Goal: Check status: Check status

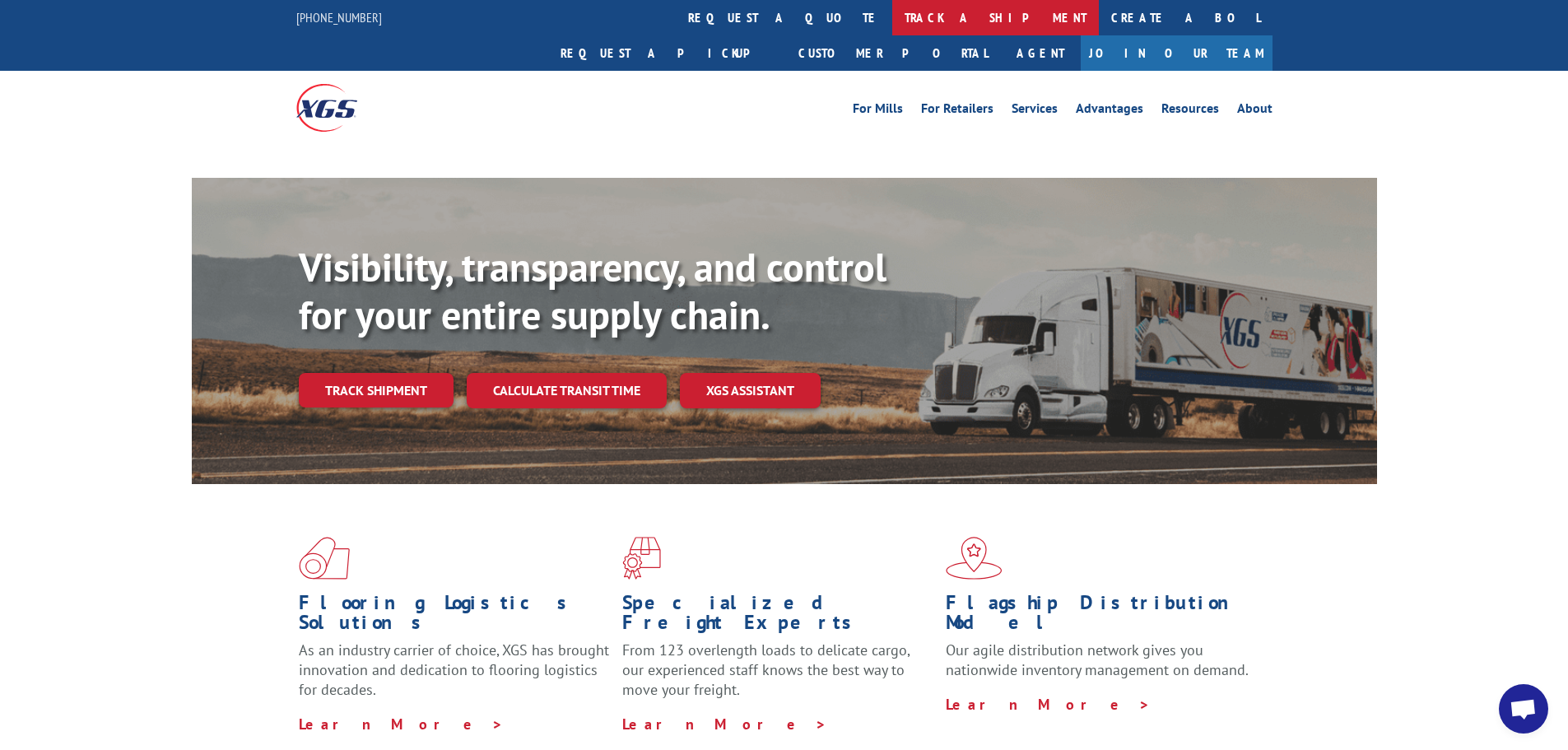
click at [892, 19] on link "track a shipment" at bounding box center [995, 18] width 206 height 36
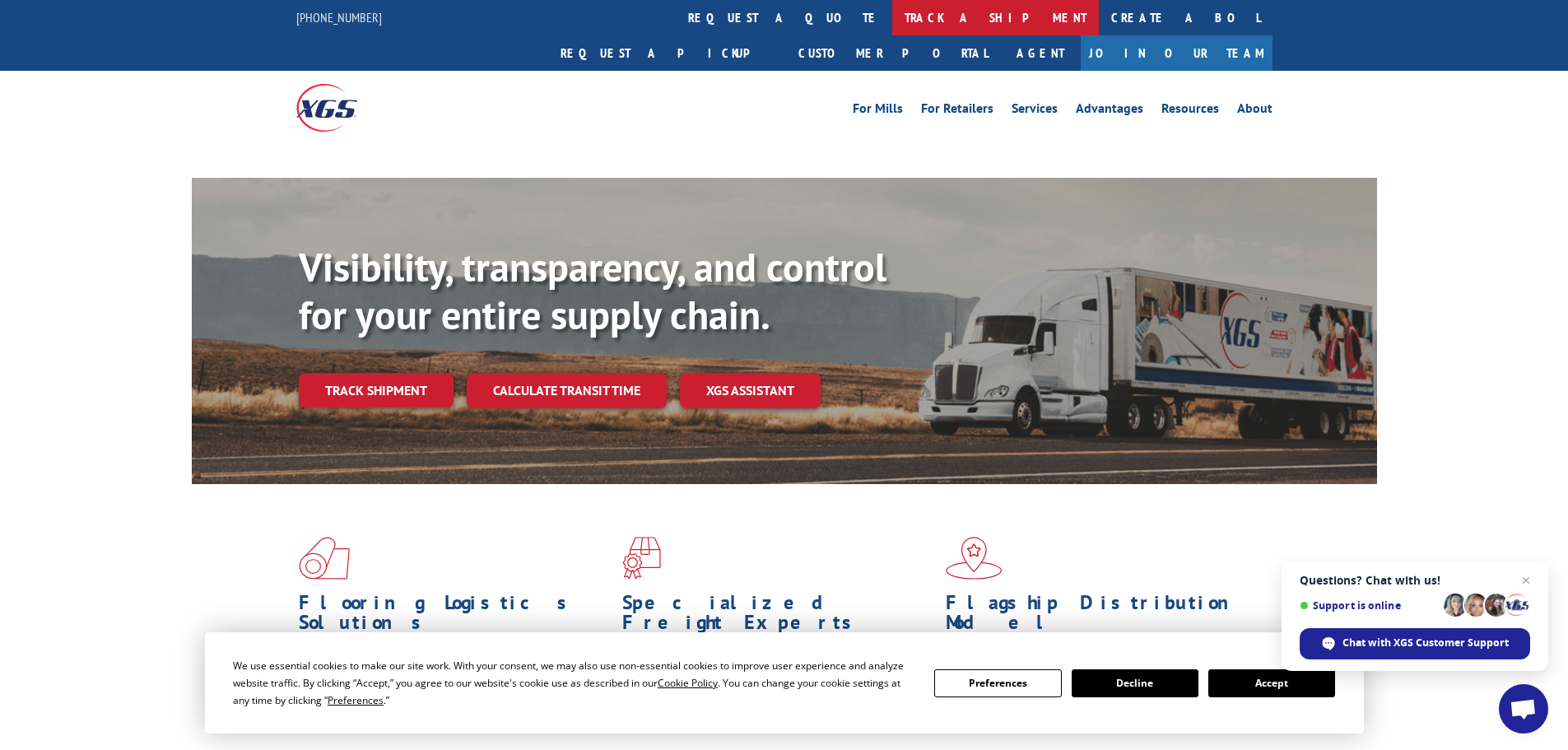
click at [892, 18] on link "track a shipment" at bounding box center [995, 18] width 206 height 36
click at [1280, 685] on button "Accept" at bounding box center [1272, 683] width 127 height 28
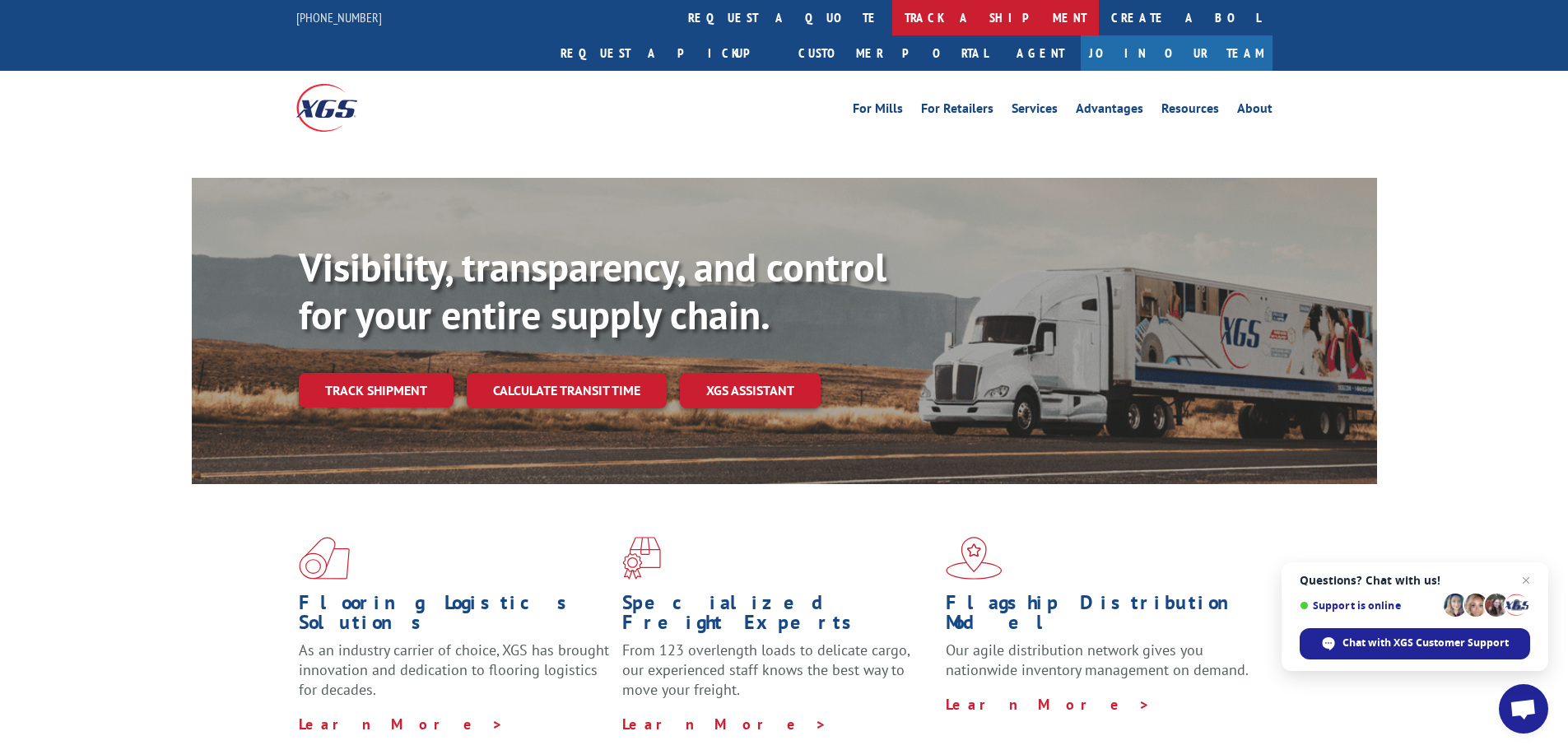
click at [892, 15] on link "track a shipment" at bounding box center [995, 18] width 206 height 36
click at [892, 12] on link "track a shipment" at bounding box center [995, 18] width 206 height 36
click at [892, 14] on link "track a shipment" at bounding box center [995, 18] width 206 height 36
click at [1530, 582] on span "Close chat" at bounding box center [1526, 581] width 20 height 20
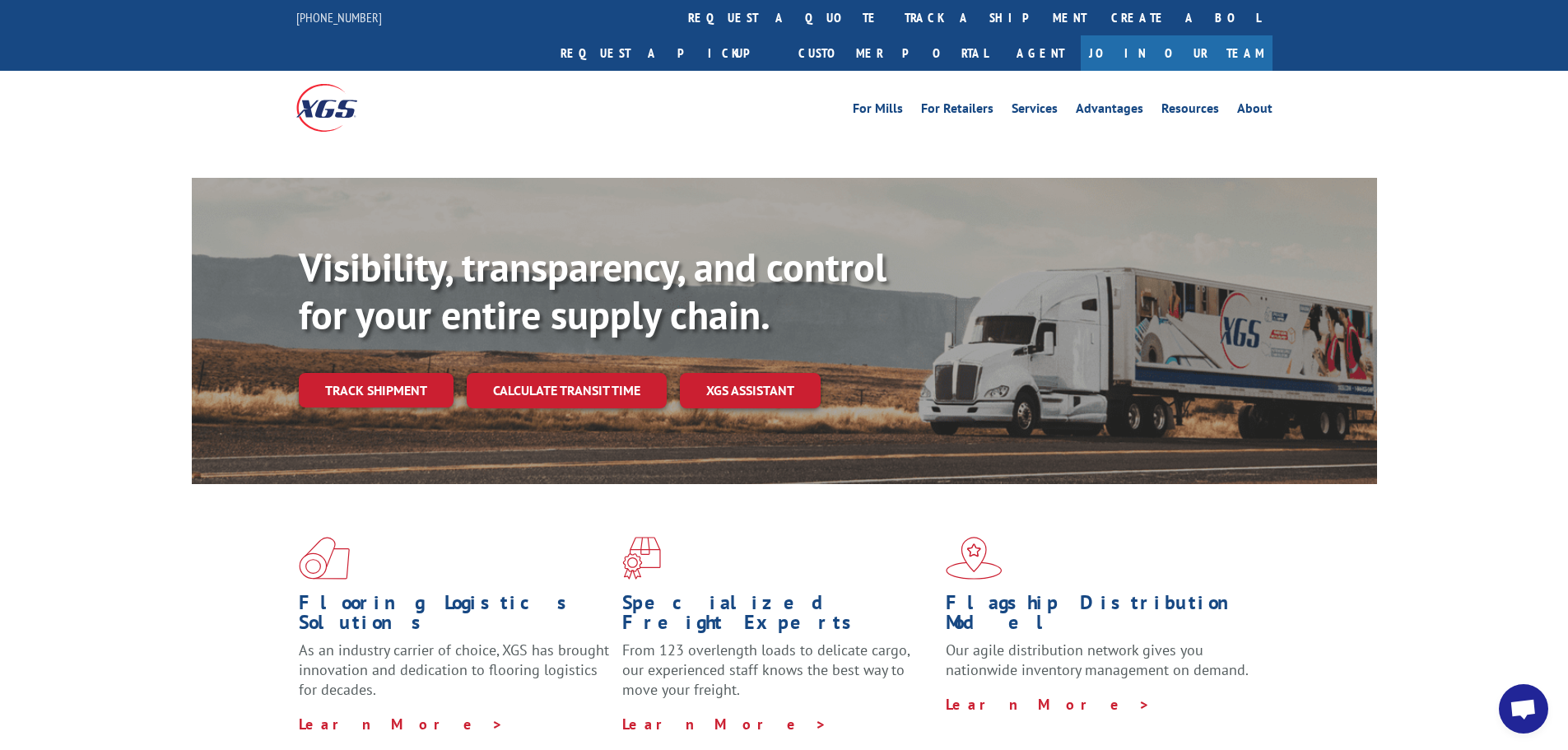
click at [630, 102] on div "For Mills For Retailers Services Advantages Resources About For Mills For Retai…" at bounding box center [784, 107] width 976 height 73
click at [892, 25] on link "track a shipment" at bounding box center [995, 18] width 206 height 36
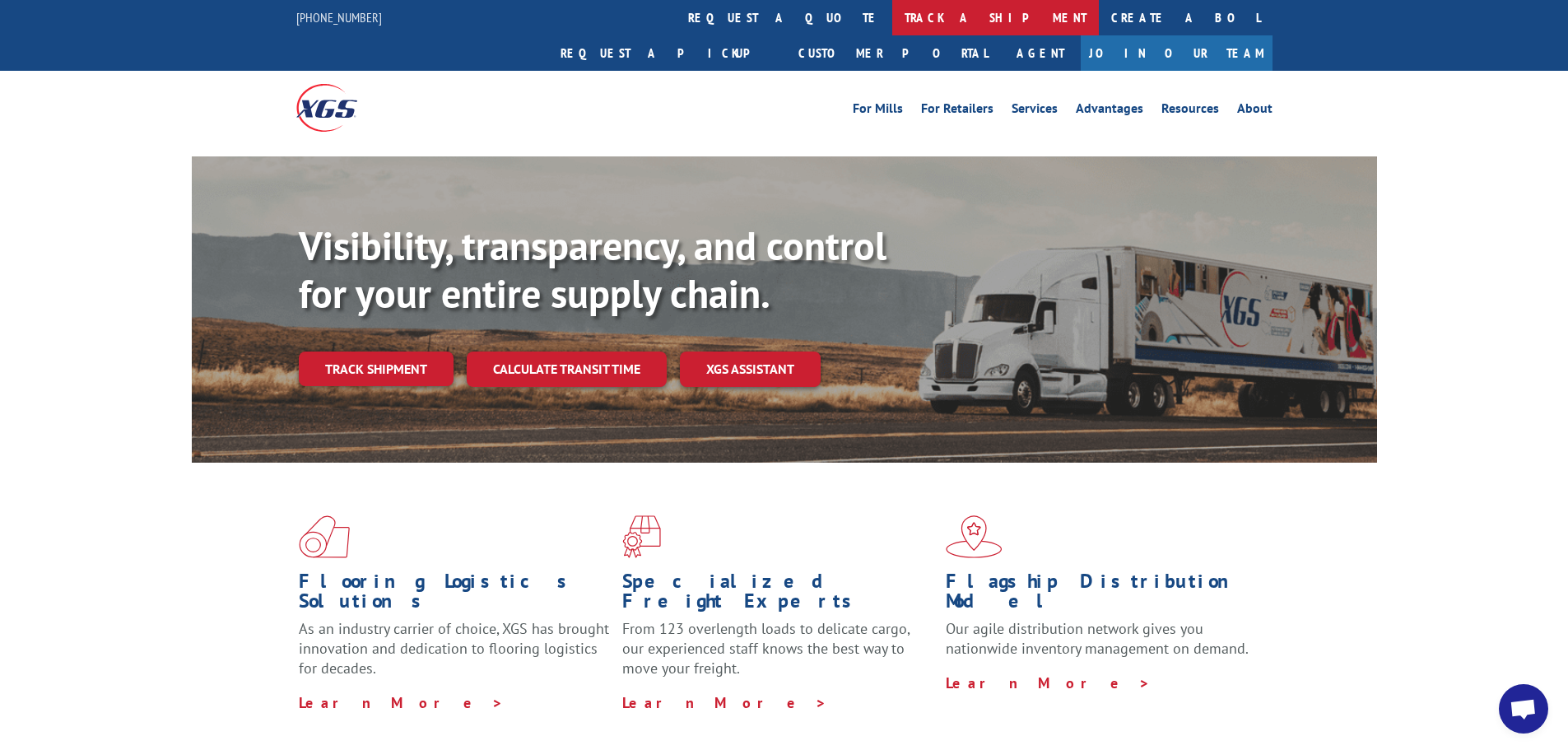
click at [892, 19] on link "track a shipment" at bounding box center [995, 18] width 206 height 36
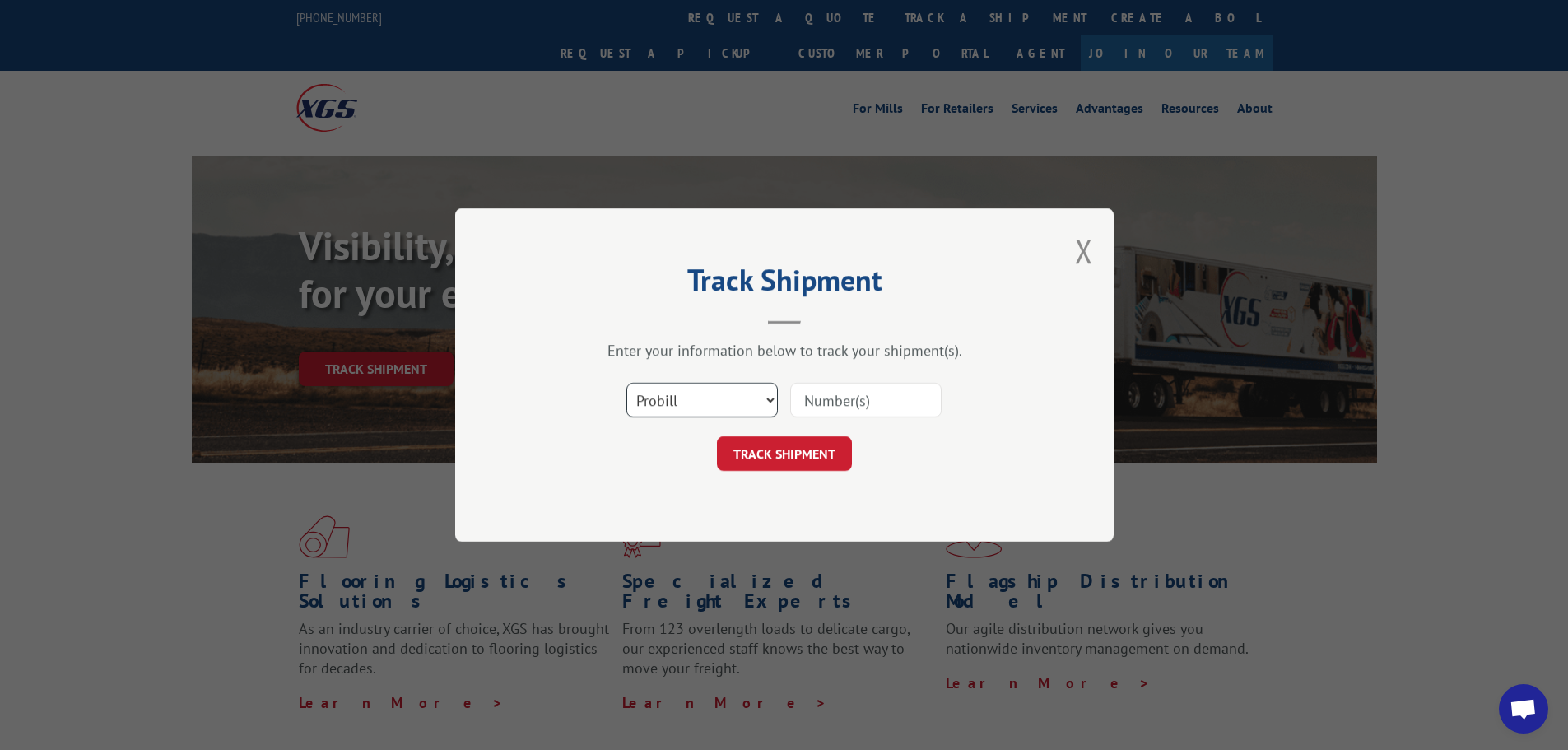
click at [698, 386] on select "Select category... Probill BOL PO" at bounding box center [702, 400] width 151 height 35
select select "po"
click at [626, 383] on select "Select category... Probill BOL PO" at bounding box center [702, 400] width 151 height 35
click at [846, 401] on input at bounding box center [866, 400] width 151 height 35
paste input "12537366"
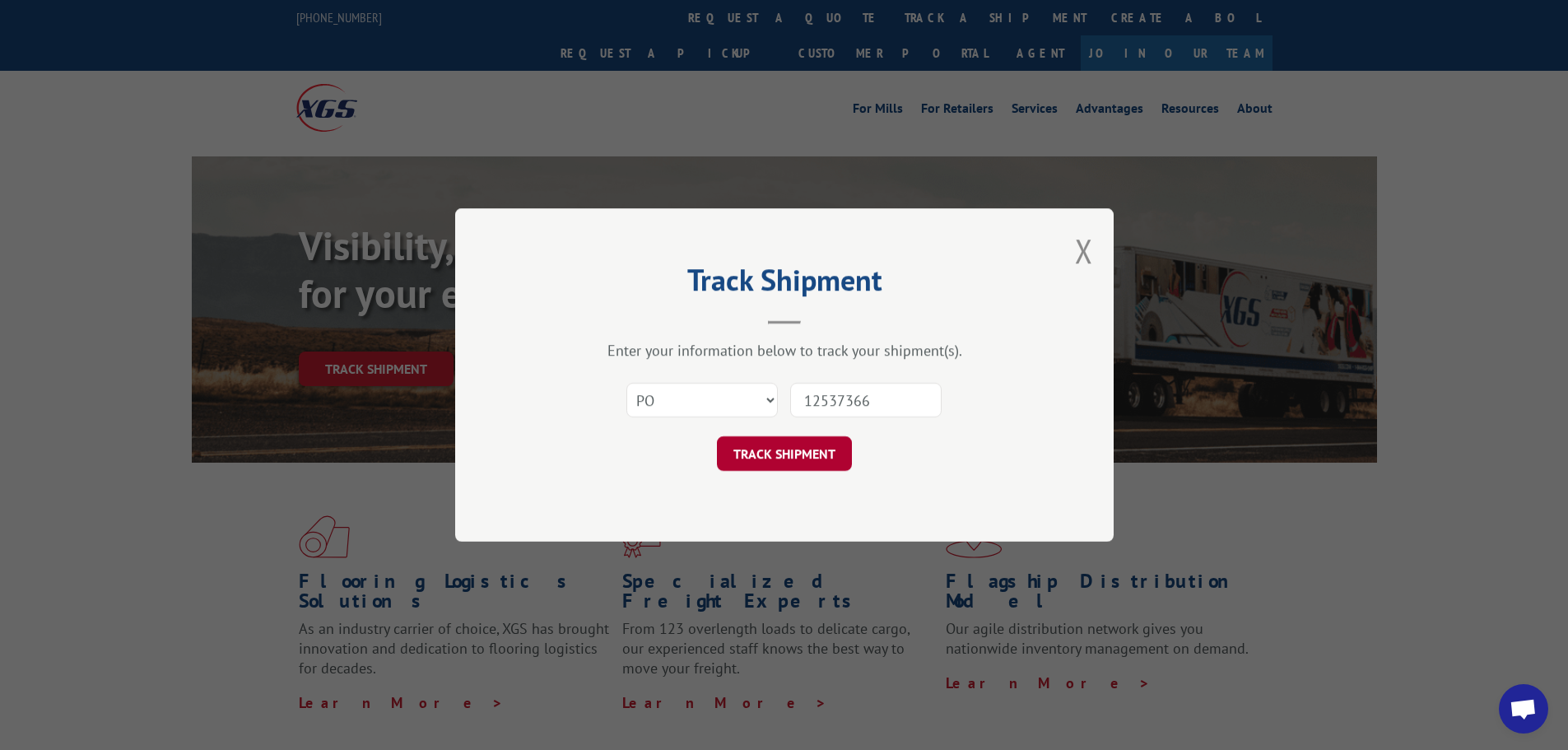
type input "12537366"
click at [809, 454] on button "TRACK SHIPMENT" at bounding box center [784, 454] width 135 height 35
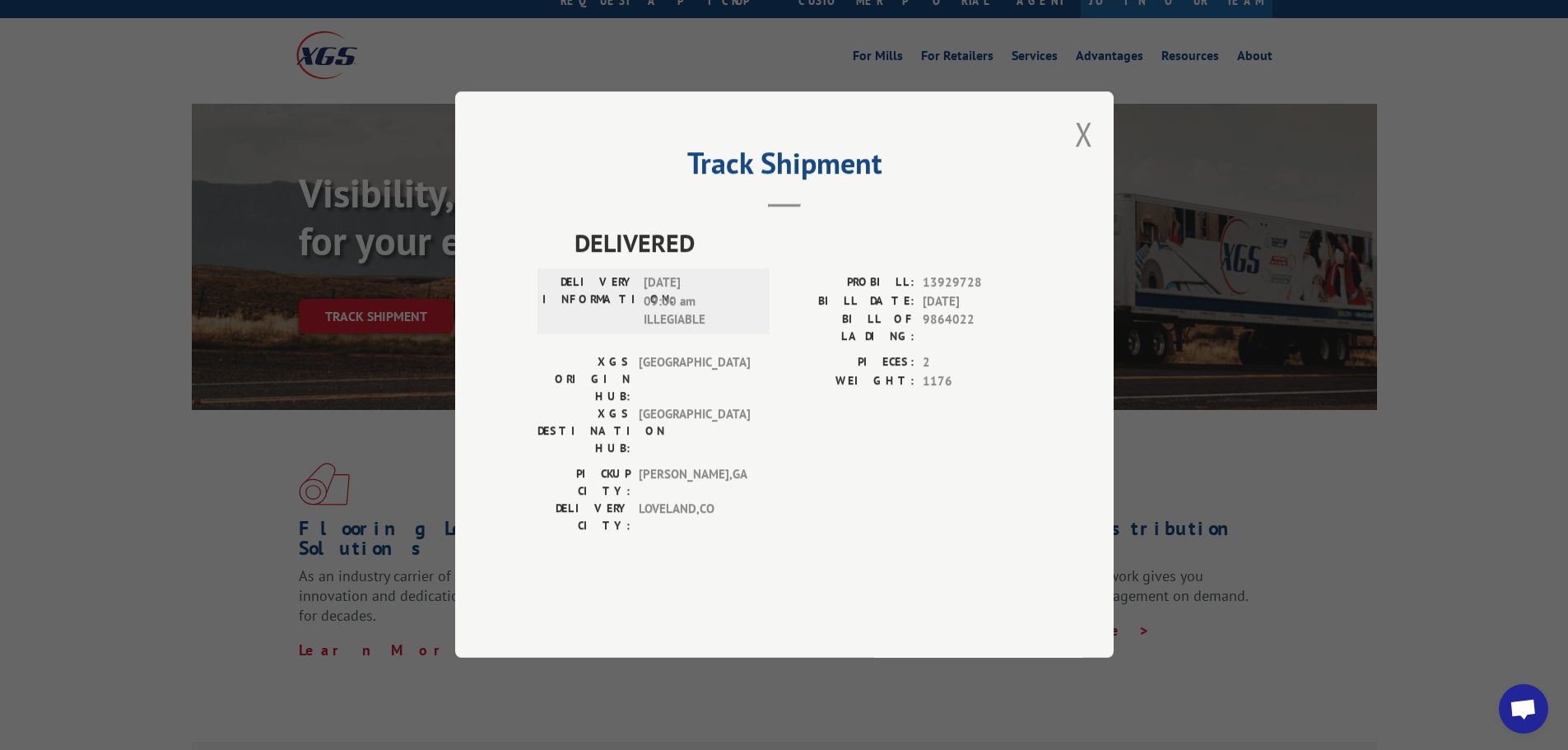
scroll to position [82, 0]
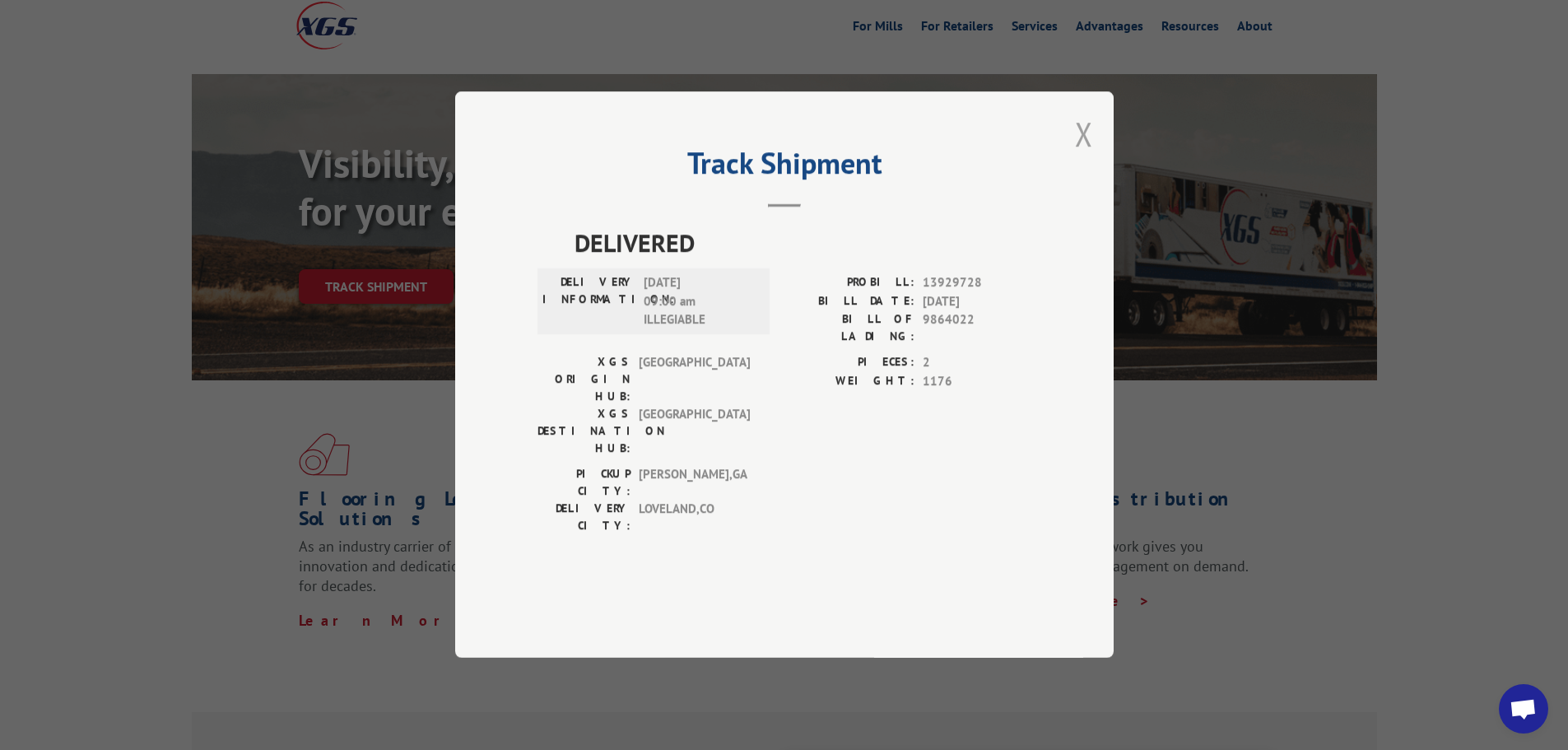
click at [1082, 155] on button "Close modal" at bounding box center [1084, 133] width 18 height 43
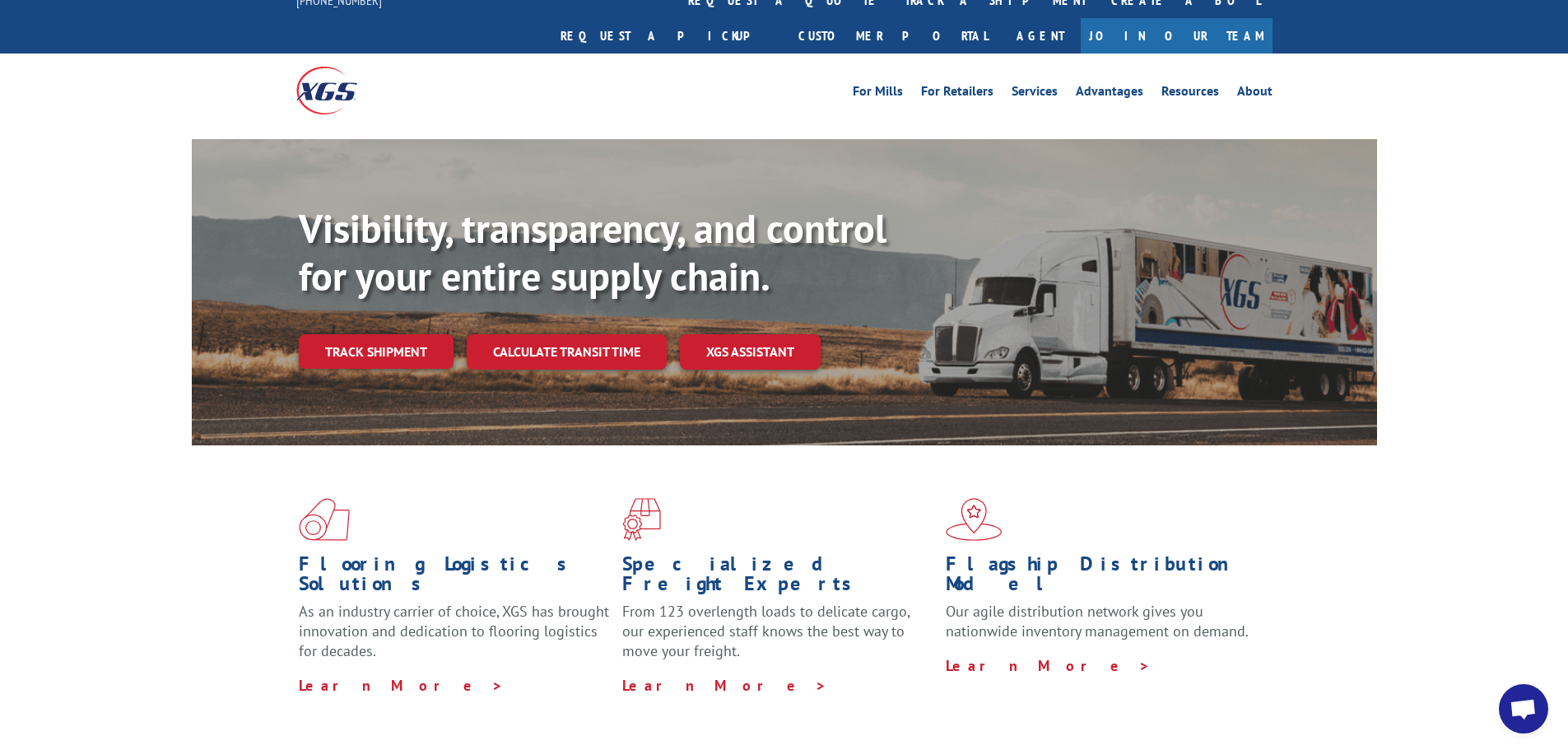
scroll to position [0, 0]
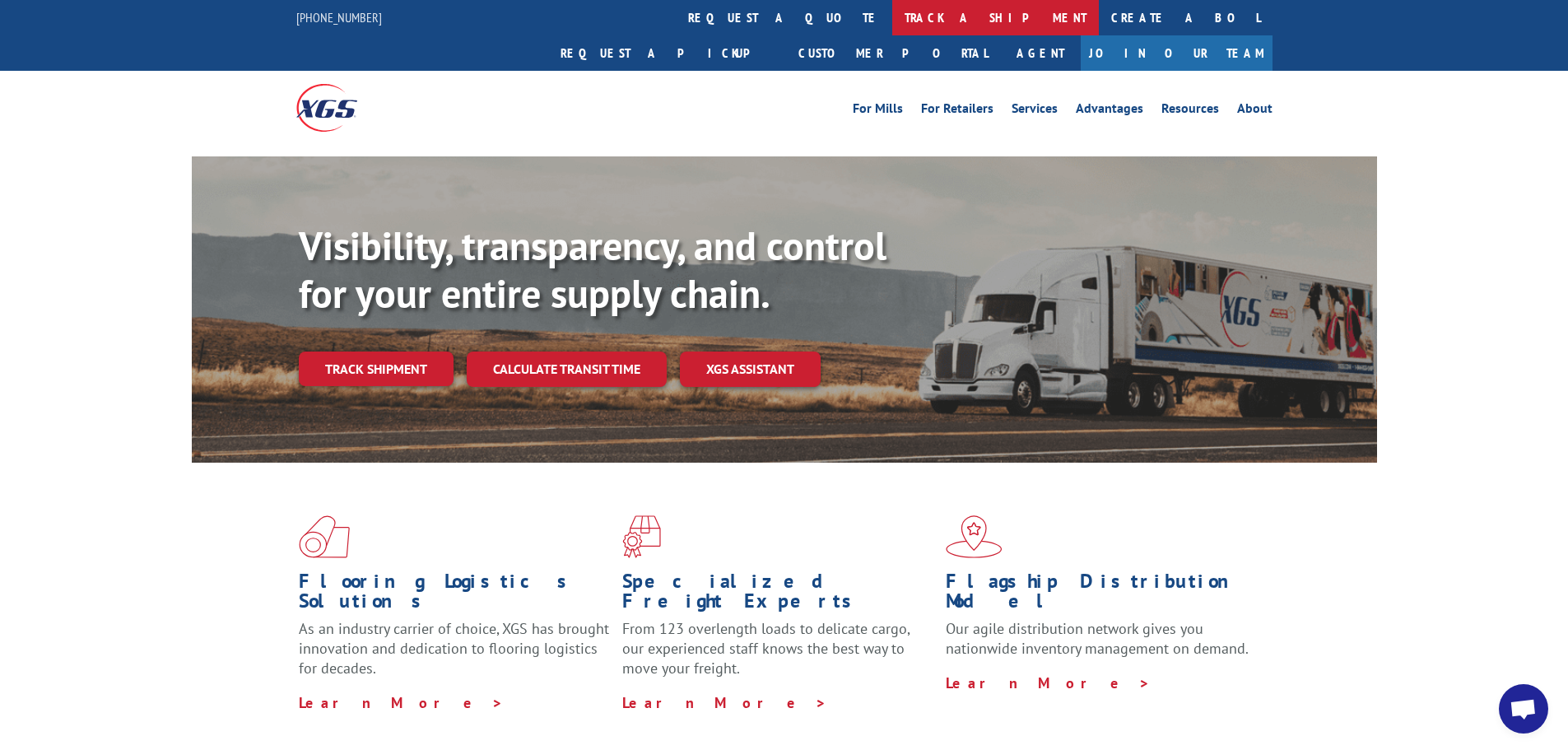
click at [892, 13] on link "track a shipment" at bounding box center [995, 18] width 206 height 36
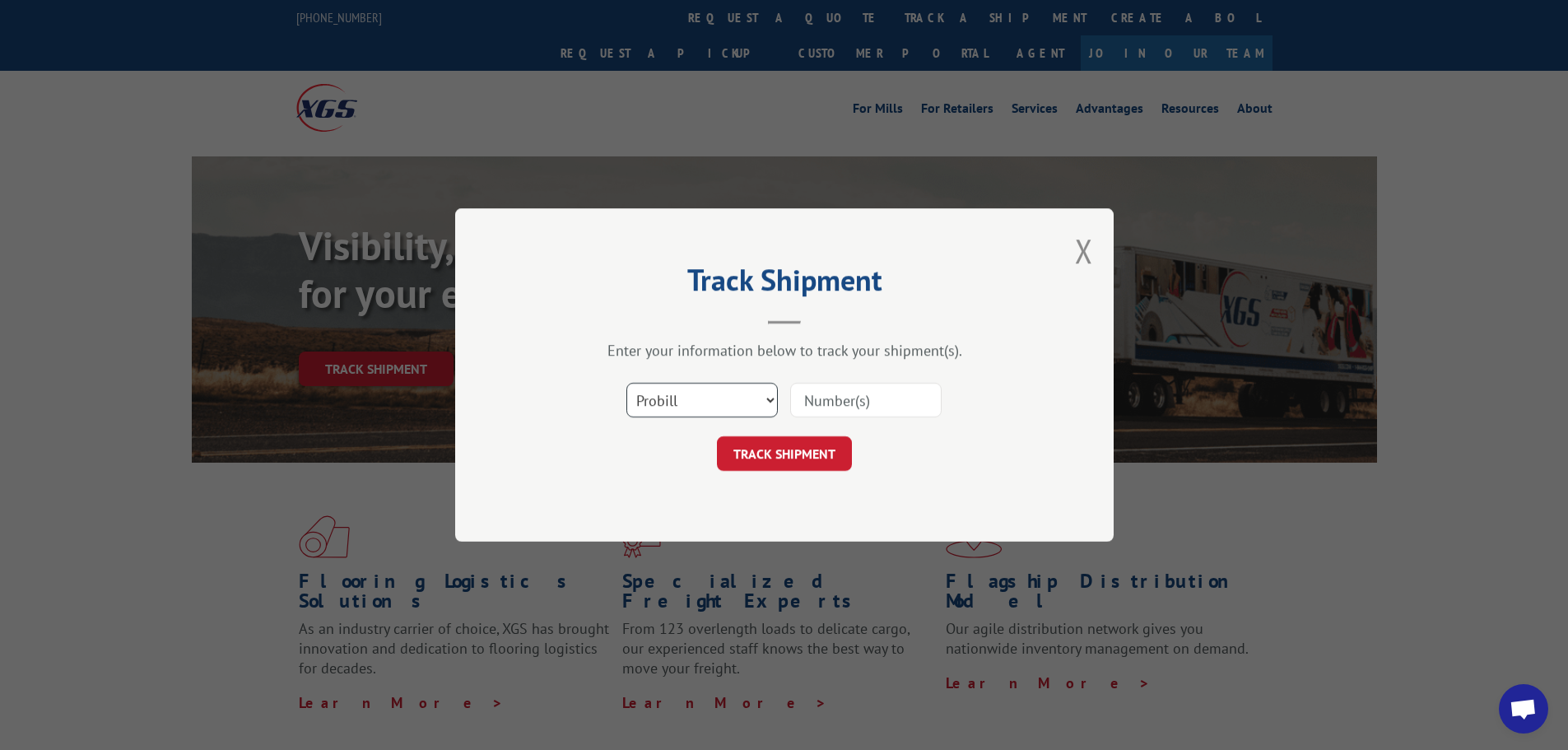
click at [654, 393] on select "Select category... Probill BOL PO" at bounding box center [702, 400] width 151 height 35
select select "po"
click at [626, 383] on select "Select category... Probill BOL PO" at bounding box center [702, 400] width 151 height 35
click at [850, 403] on input at bounding box center [866, 400] width 151 height 35
paste input "12537292"
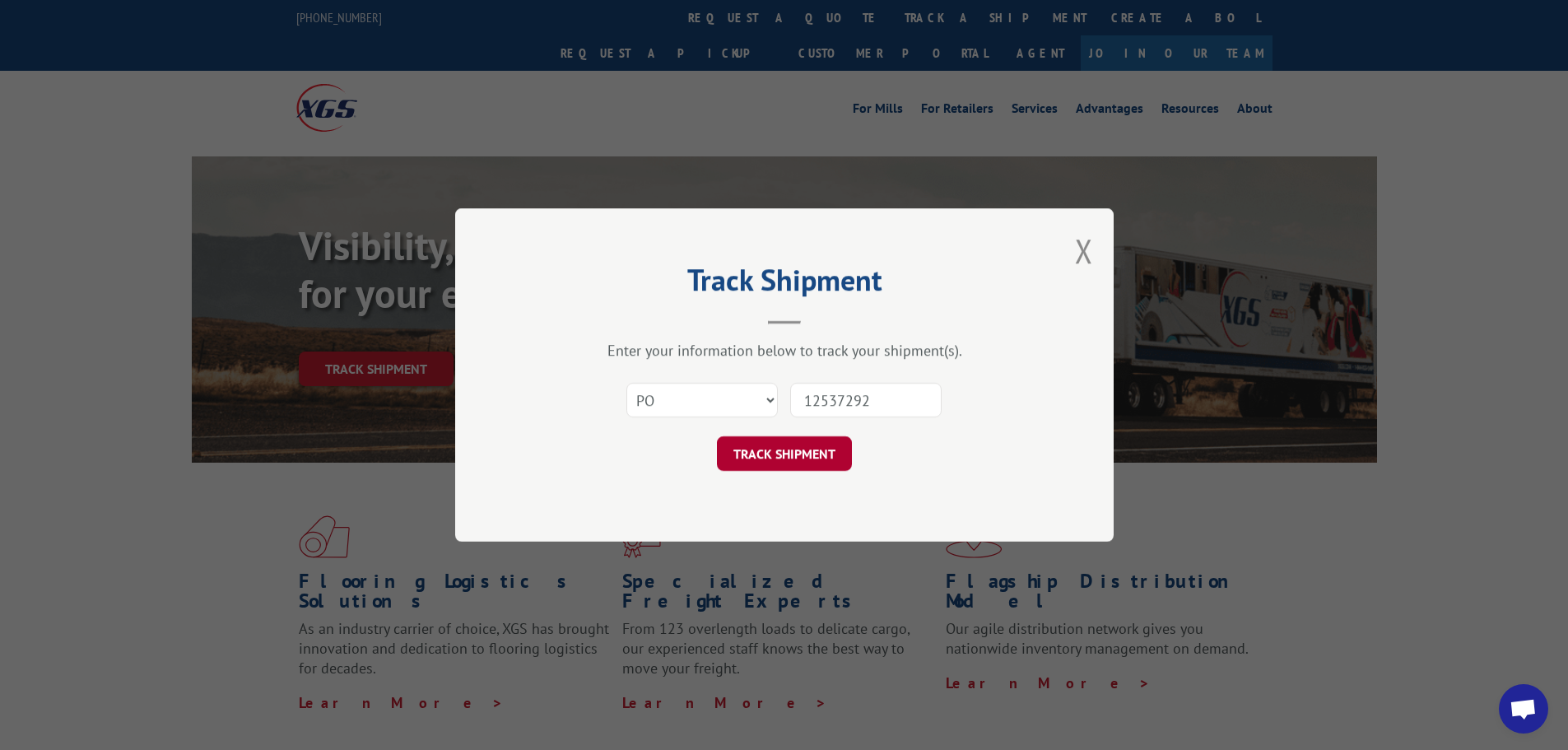
type input "12537292"
click at [803, 447] on button "TRACK SHIPMENT" at bounding box center [784, 454] width 135 height 35
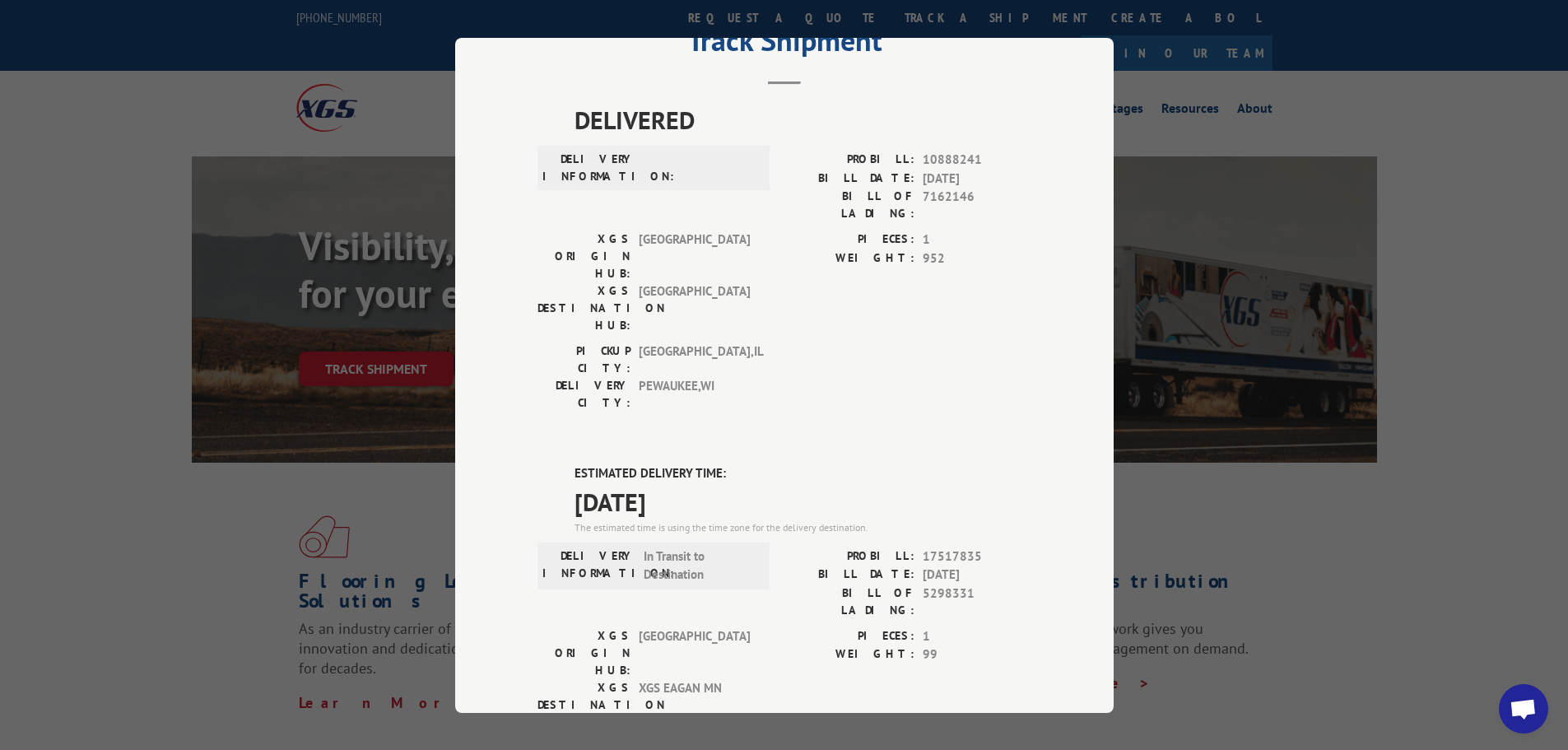
scroll to position [165, 0]
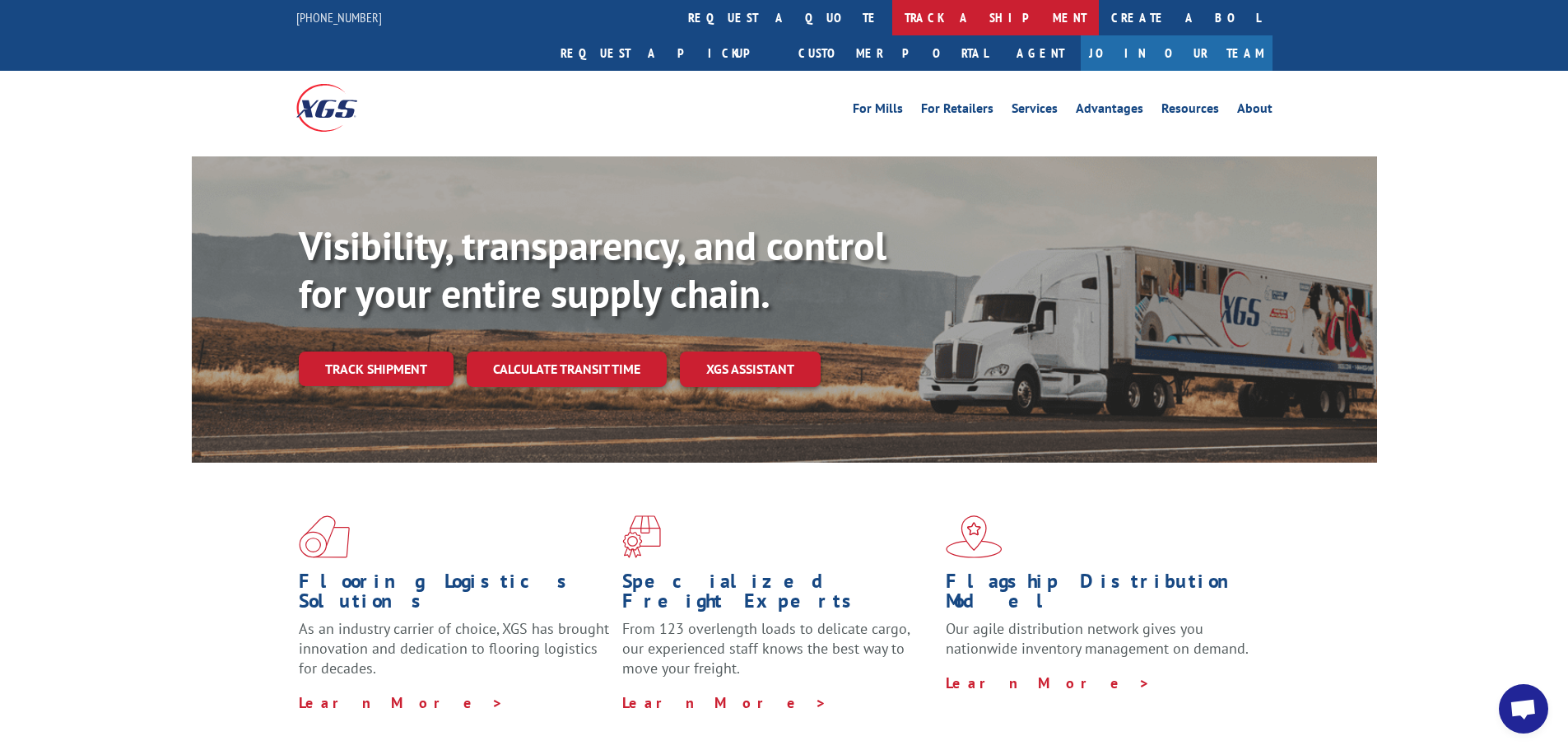
click at [892, 14] on link "track a shipment" at bounding box center [995, 18] width 206 height 36
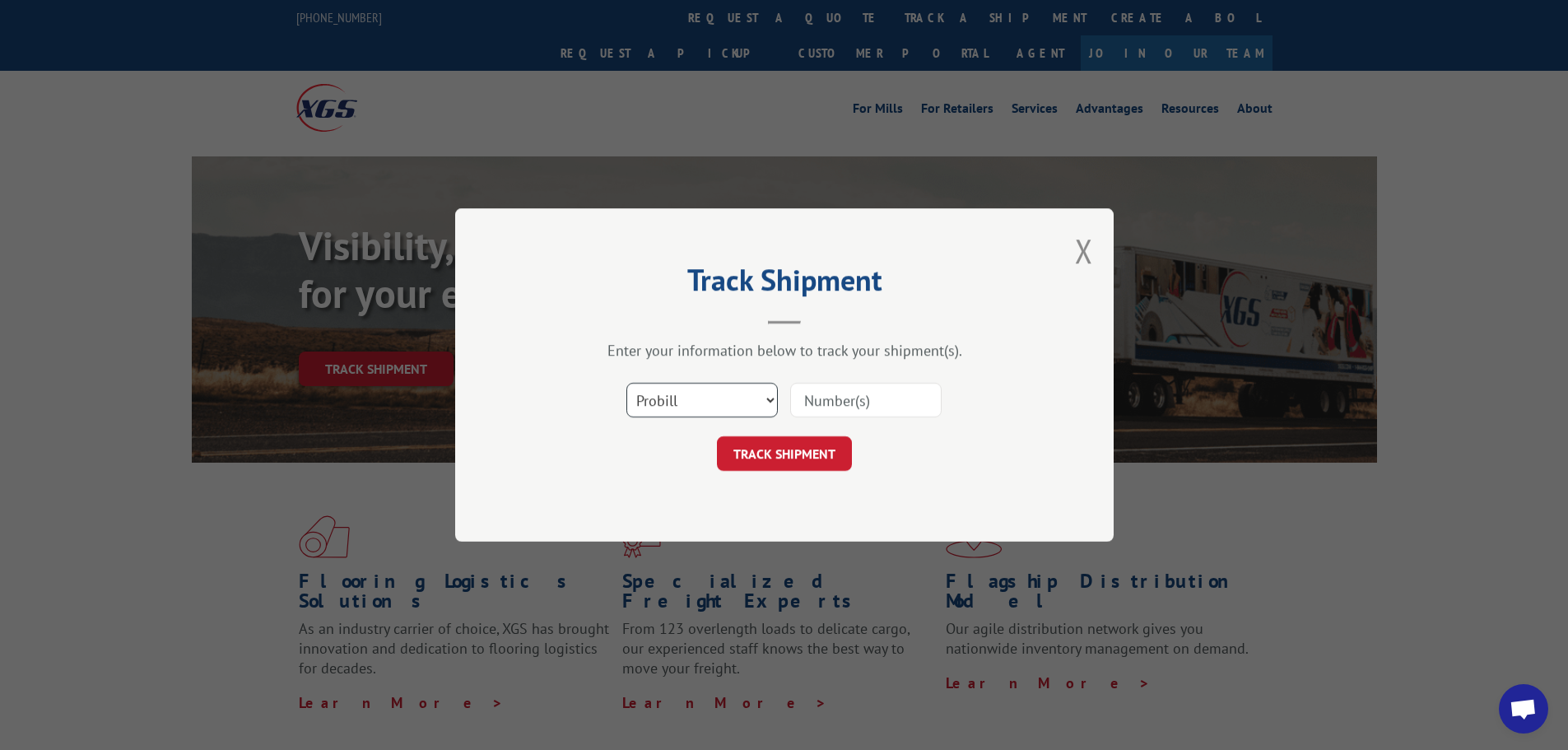
click at [735, 398] on select "Select category... Probill BOL PO" at bounding box center [702, 400] width 151 height 35
select select "po"
click at [626, 383] on select "Select category... Probill BOL PO" at bounding box center [702, 400] width 151 height 35
click at [823, 405] on input at bounding box center [866, 400] width 151 height 35
paste input "12537323"
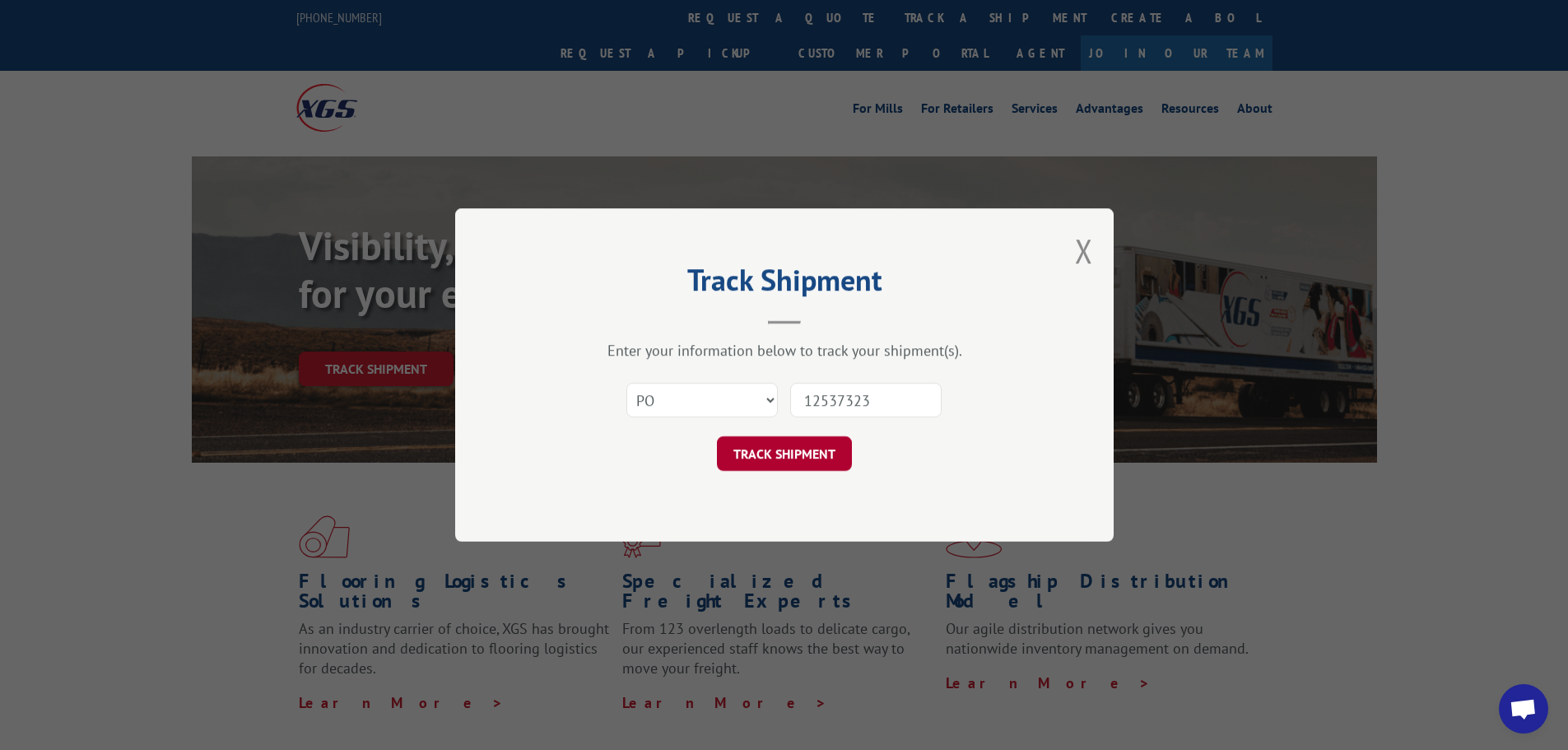
type input "12537323"
click at [777, 454] on button "TRACK SHIPMENT" at bounding box center [784, 454] width 135 height 35
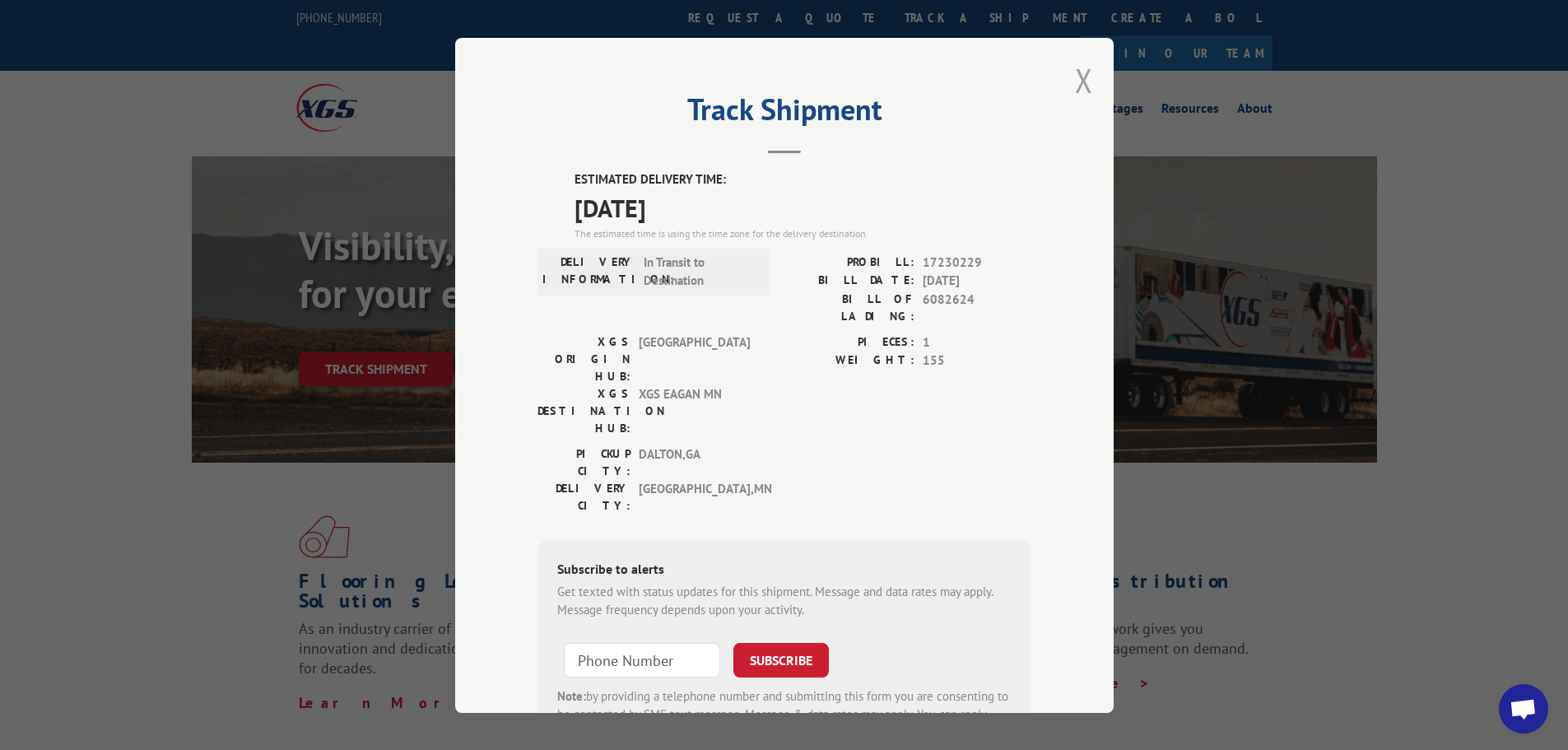
click at [1077, 80] on button "Close modal" at bounding box center [1084, 80] width 18 height 43
